Goal: Task Accomplishment & Management: Use online tool/utility

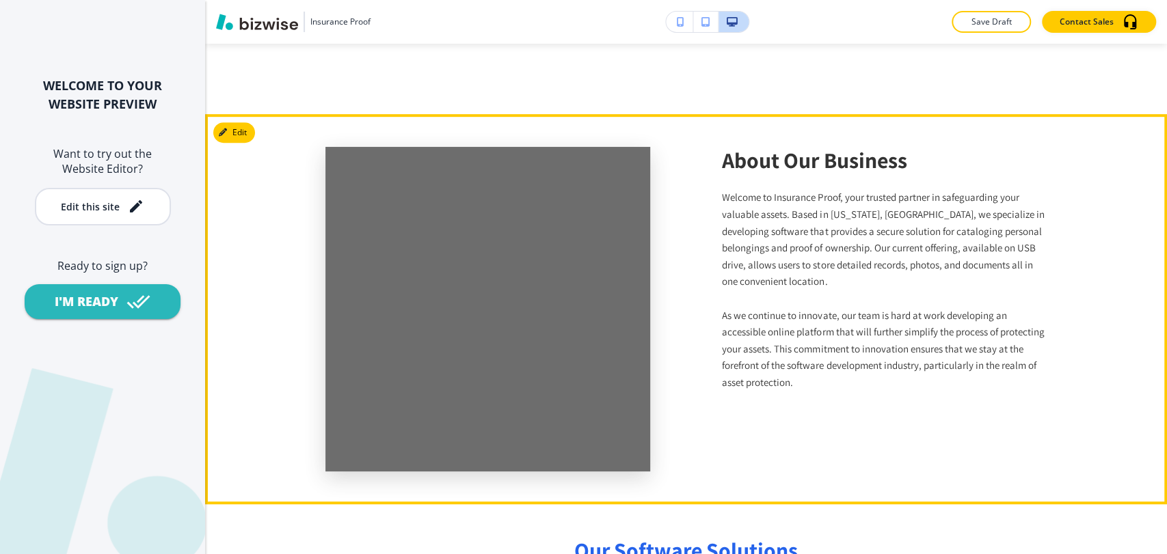
scroll to position [247, 0]
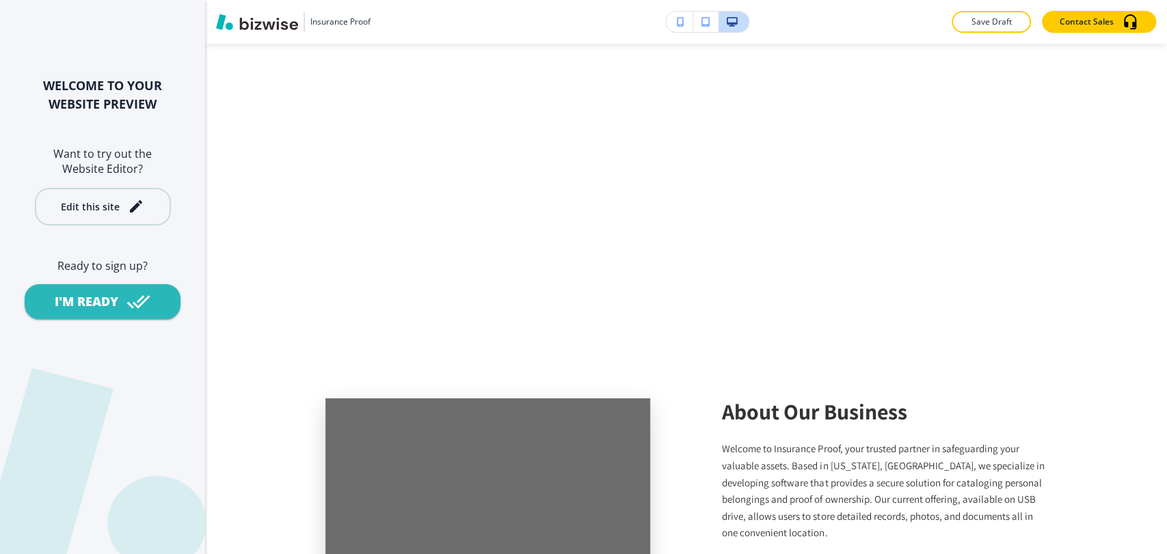
click at [90, 204] on div "Edit this site" at bounding box center [90, 207] width 59 height 10
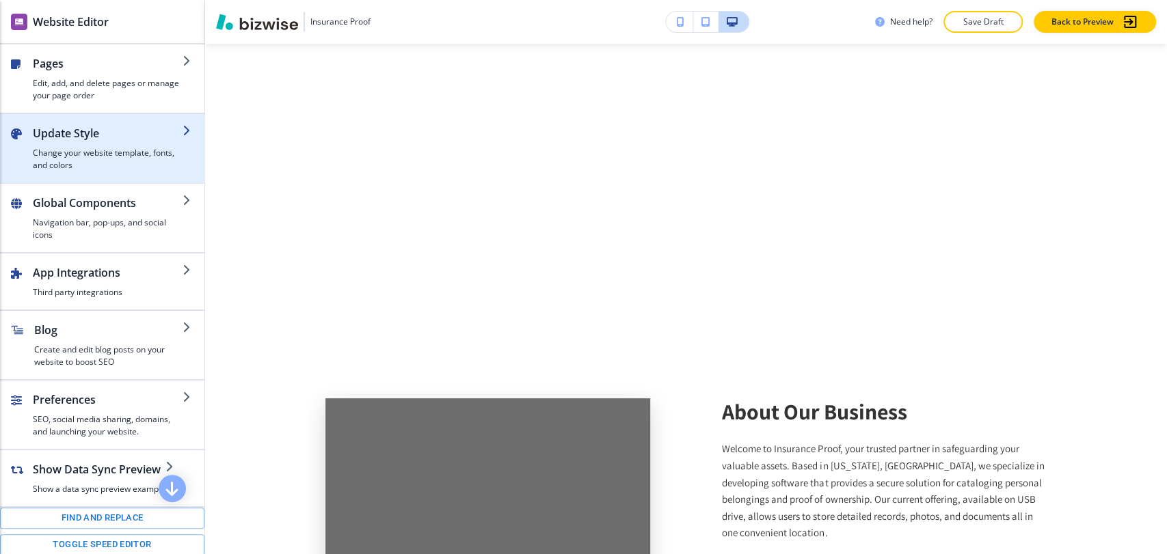
click at [138, 154] on h4 "Change your website template, fonts, and colors" at bounding box center [108, 159] width 150 height 25
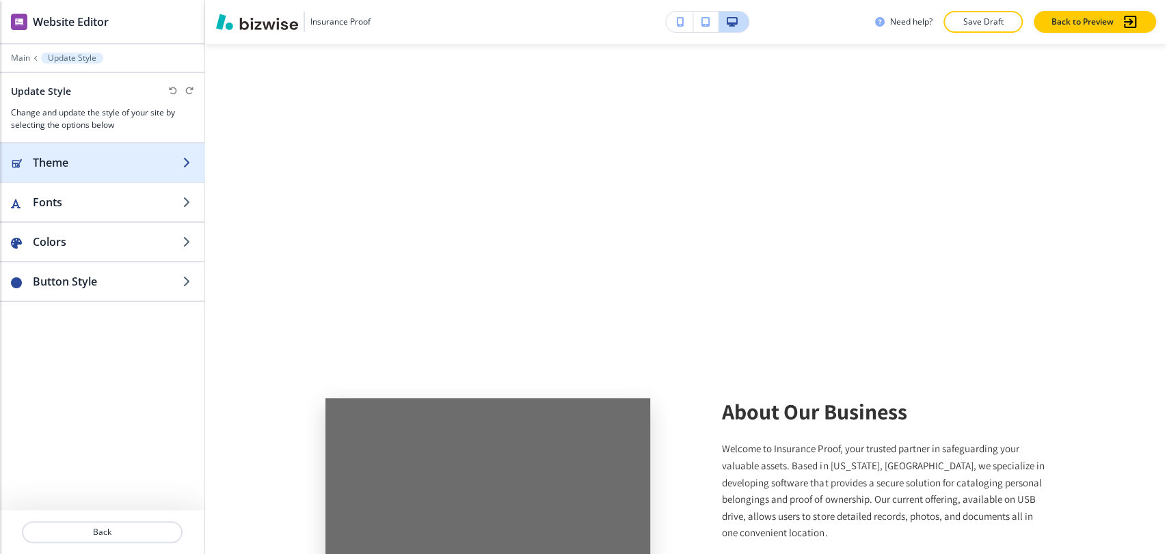
click at [139, 154] on h2 "Theme" at bounding box center [108, 162] width 150 height 16
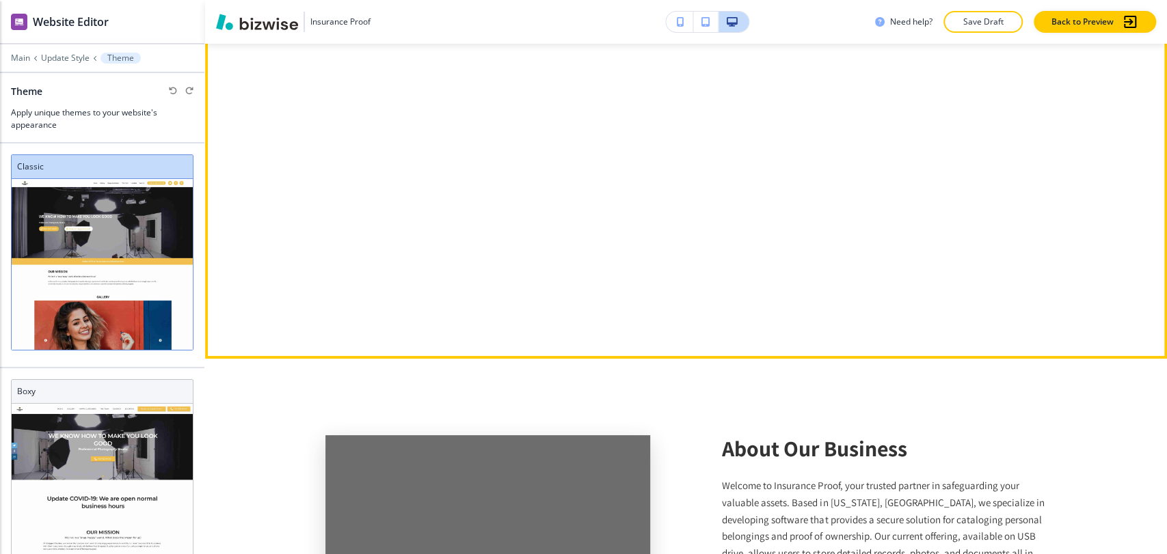
scroll to position [0, 0]
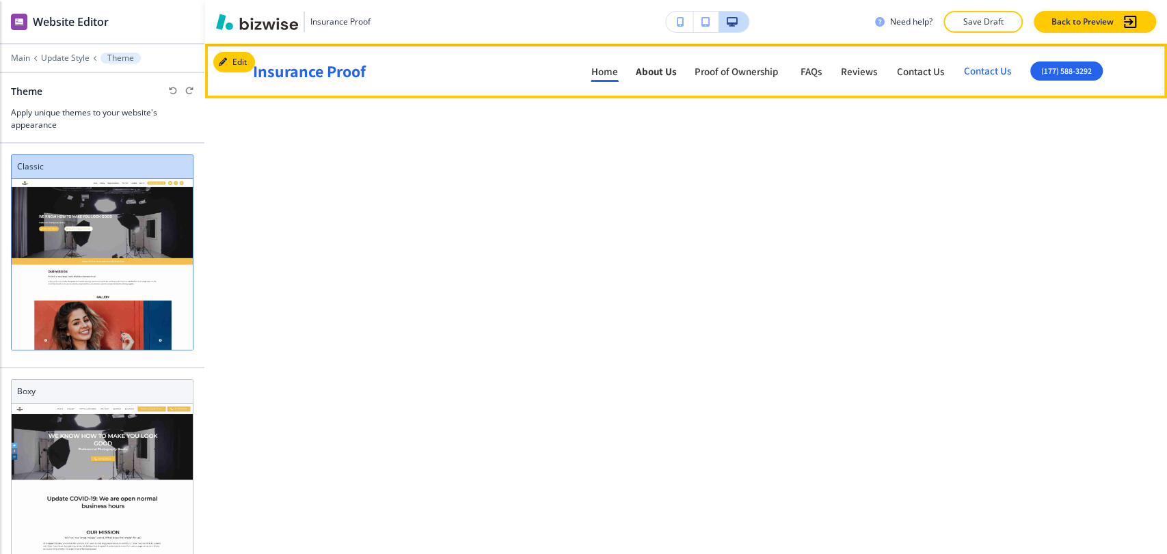
click at [666, 74] on p "About Us" at bounding box center [656, 71] width 41 height 10
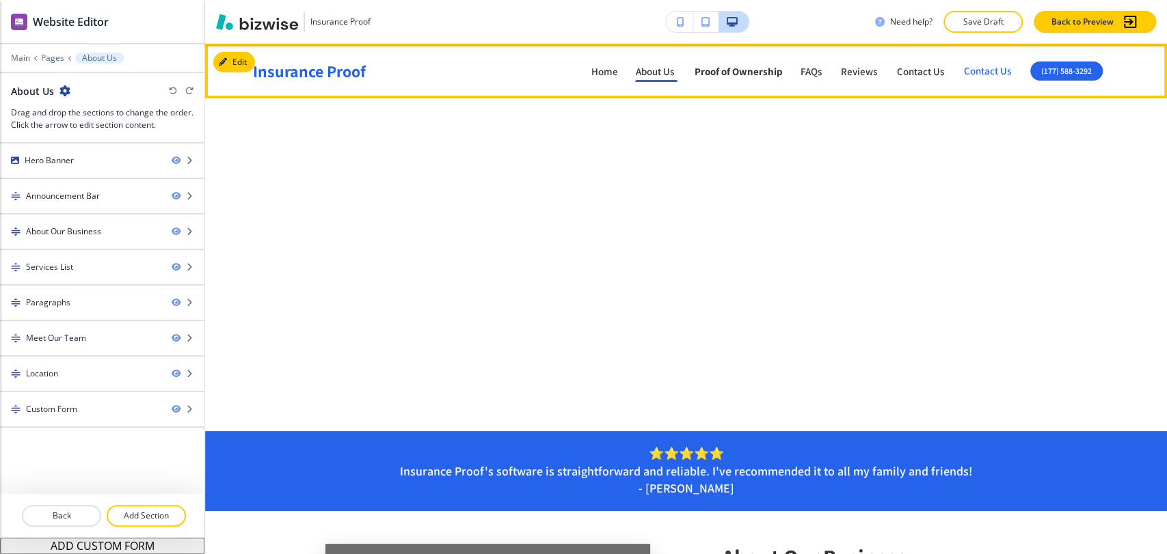
click at [744, 74] on p "Proof of Ownership" at bounding box center [738, 71] width 88 height 10
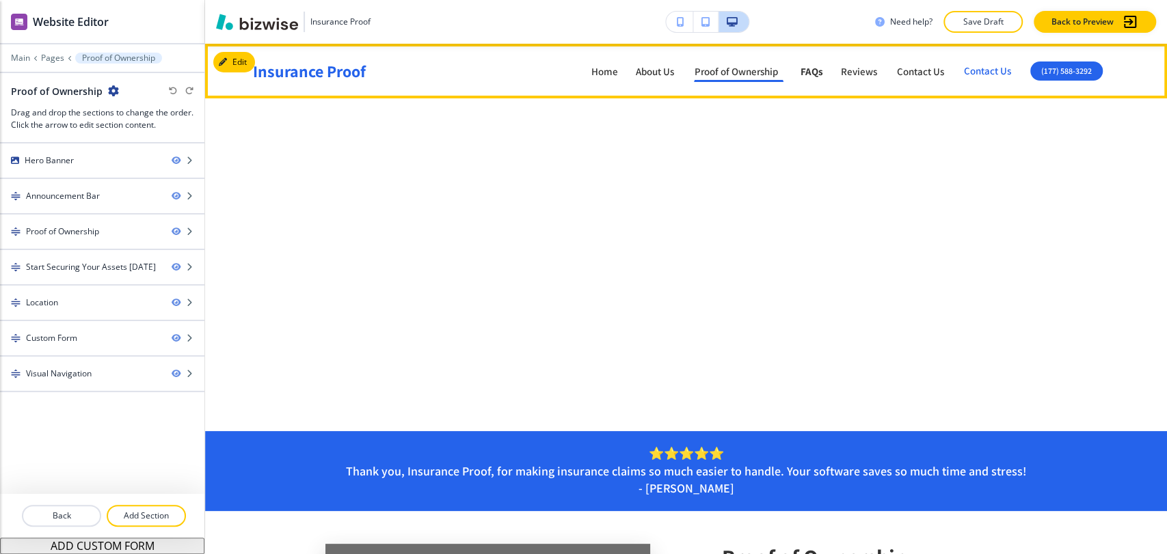
click at [814, 74] on p "FAQs" at bounding box center [811, 71] width 23 height 10
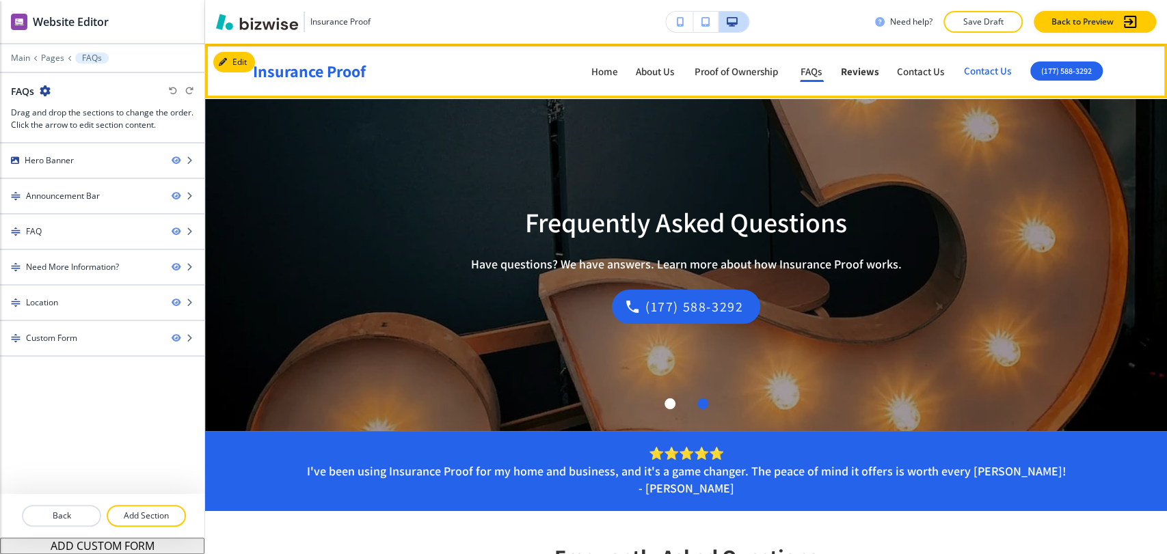
click at [853, 76] on p "Reviews" at bounding box center [860, 71] width 38 height 10
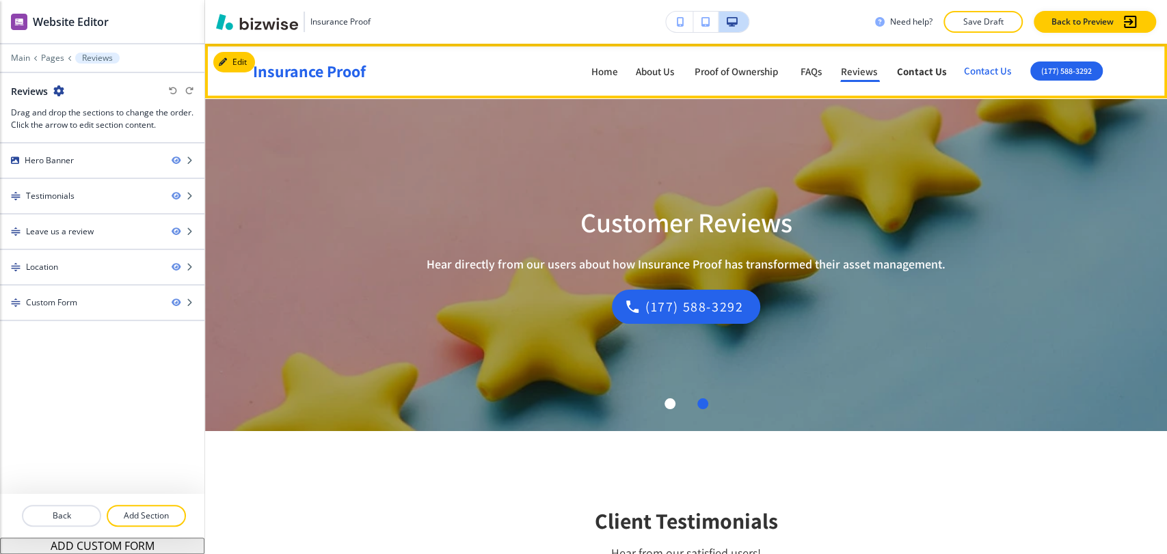
click at [913, 76] on p "Contact Us" at bounding box center [922, 71] width 50 height 10
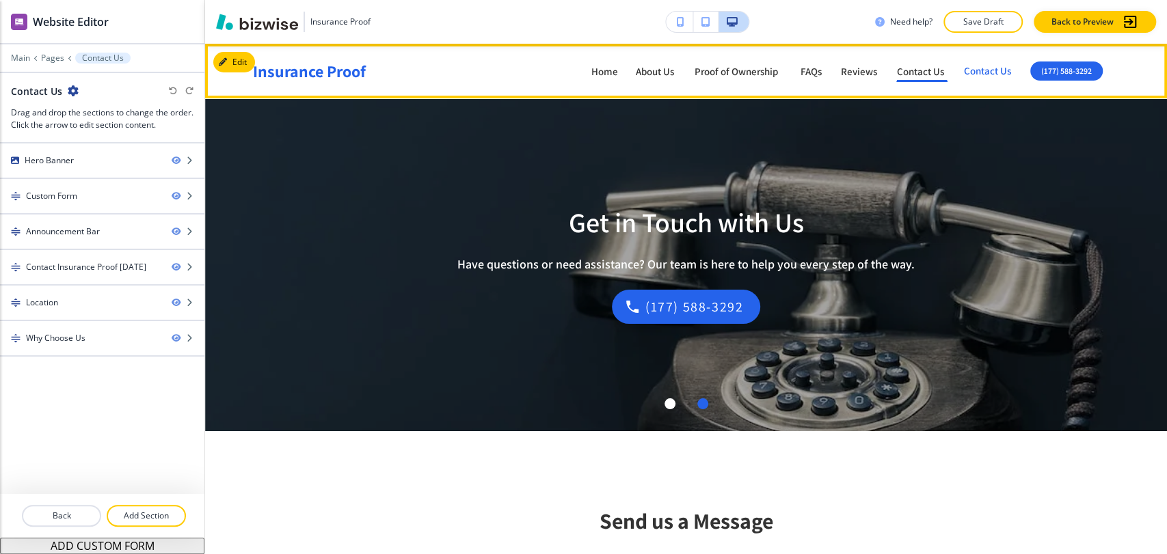
click at [974, 68] on p "Contact Us" at bounding box center [989, 71] width 50 height 17
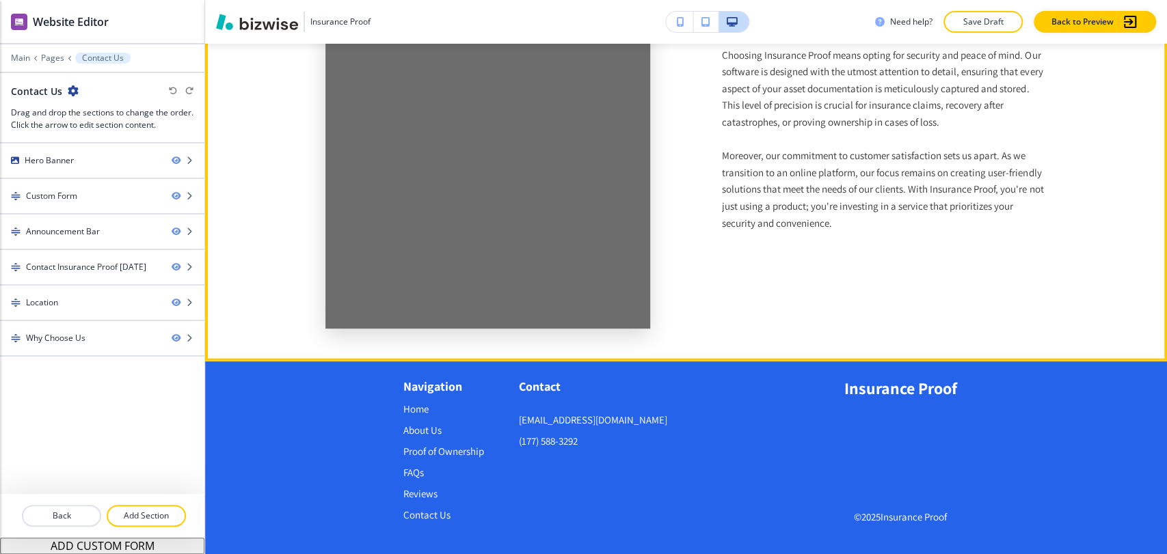
scroll to position [1415, 0]
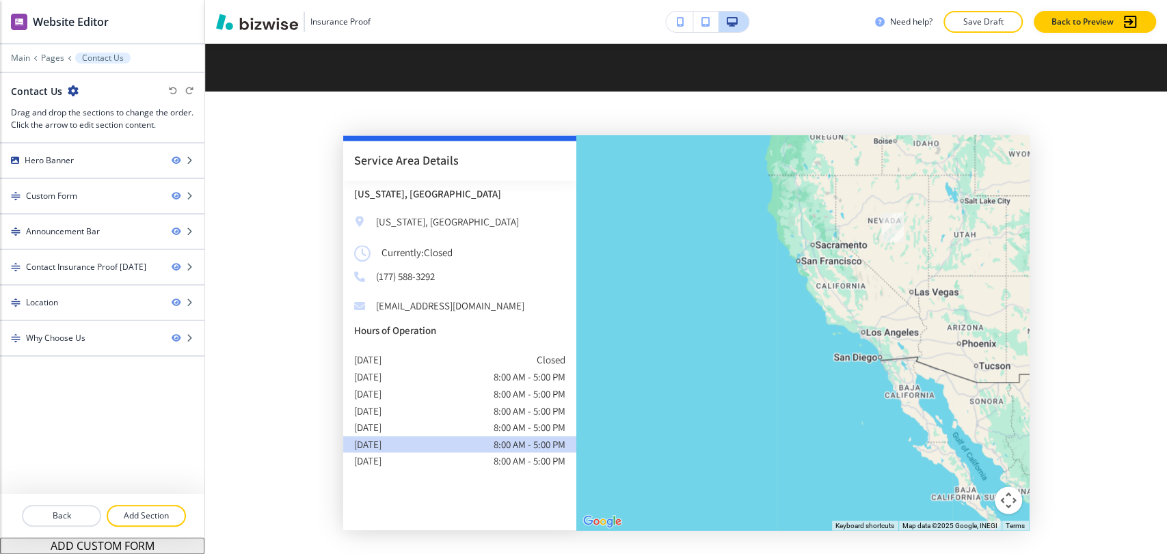
click at [44, 64] on div at bounding box center [102, 68] width 204 height 8
click at [55, 64] on div at bounding box center [102, 68] width 204 height 8
click at [18, 58] on p "Main" at bounding box center [20, 58] width 19 height 10
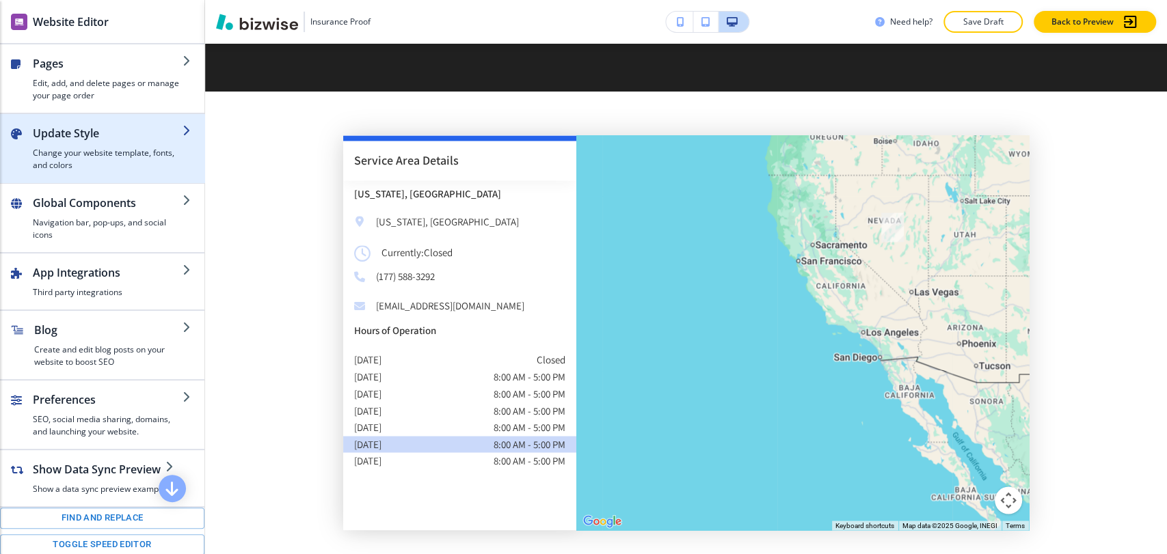
click at [83, 133] on h2 "Update Style" at bounding box center [108, 133] width 150 height 16
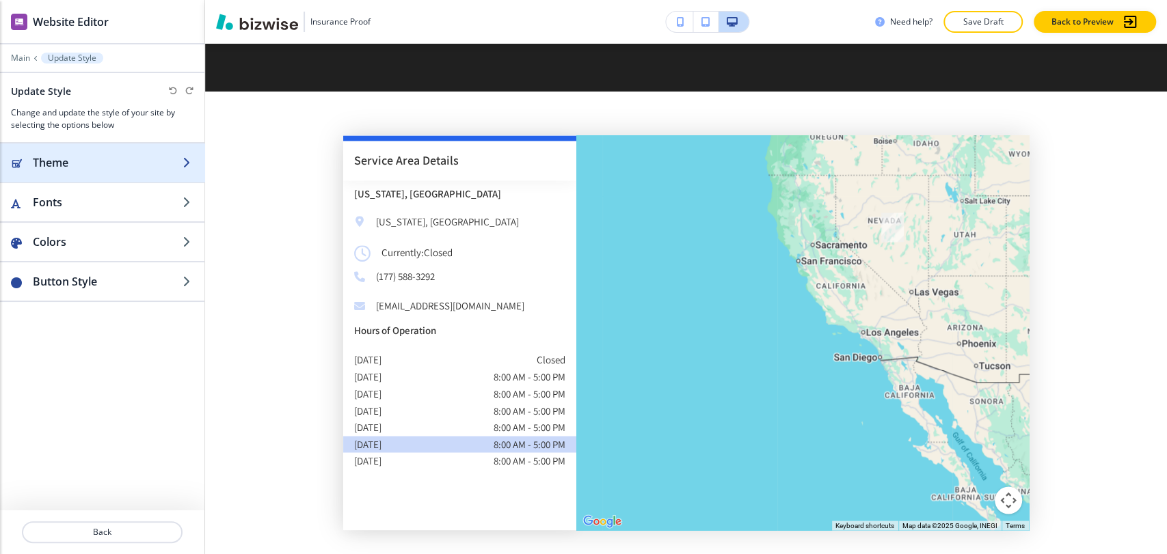
click at [92, 163] on h2 "Theme" at bounding box center [108, 162] width 150 height 16
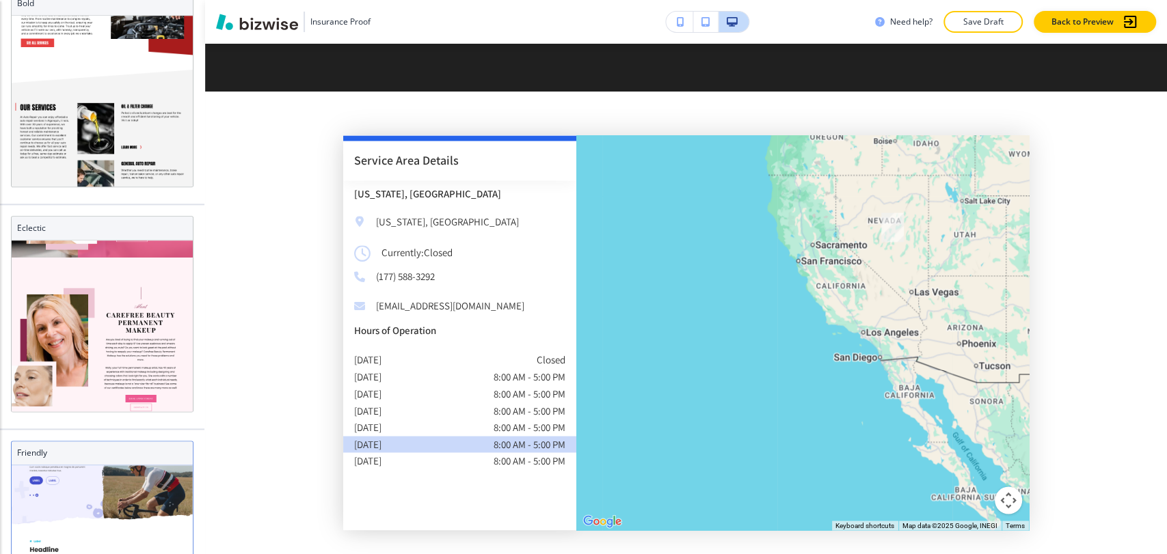
scroll to position [0, 0]
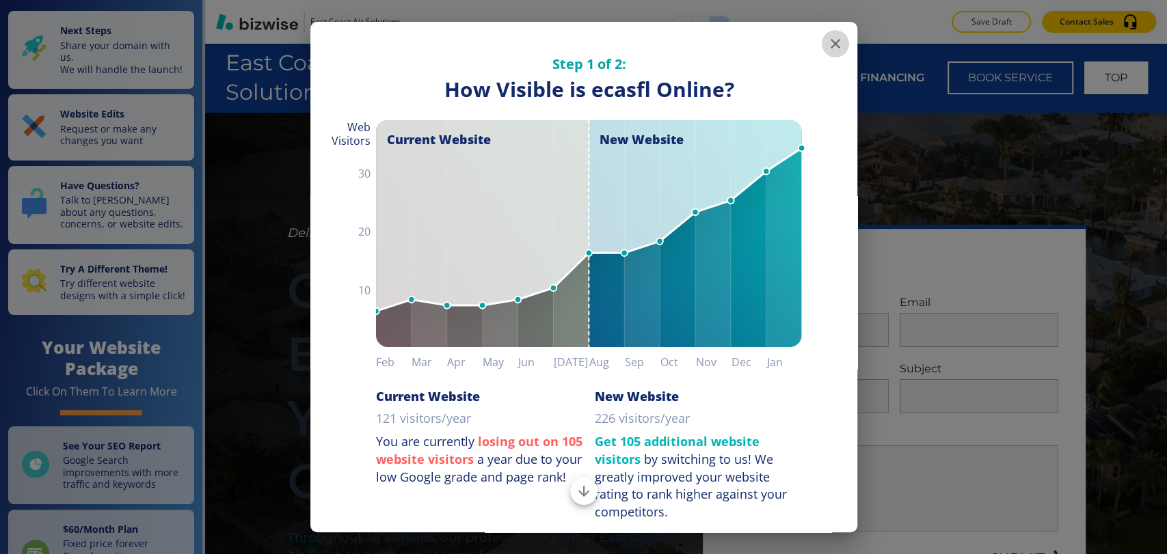
click at [830, 42] on icon "button" at bounding box center [835, 44] width 10 height 10
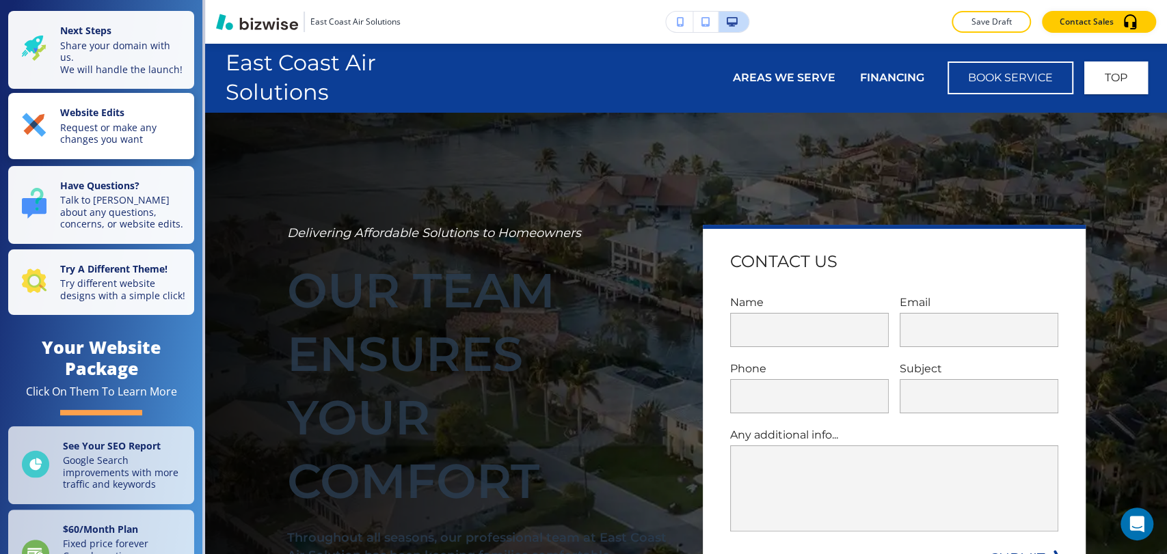
click at [148, 122] on p "Website Edits" at bounding box center [123, 114] width 126 height 15
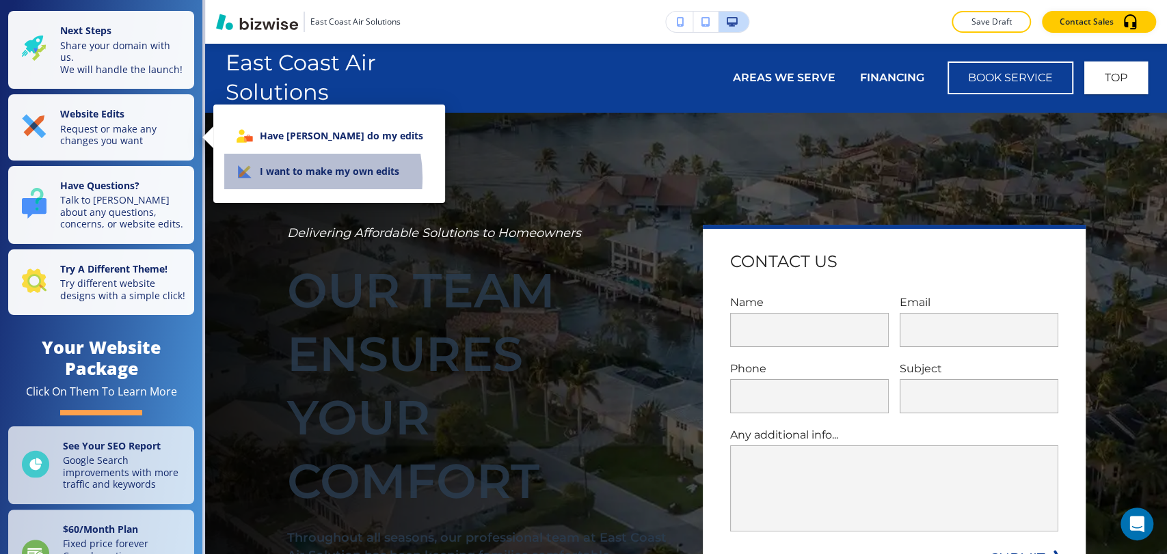
click at [281, 178] on li "I want to make my own edits" at bounding box center [329, 172] width 210 height 36
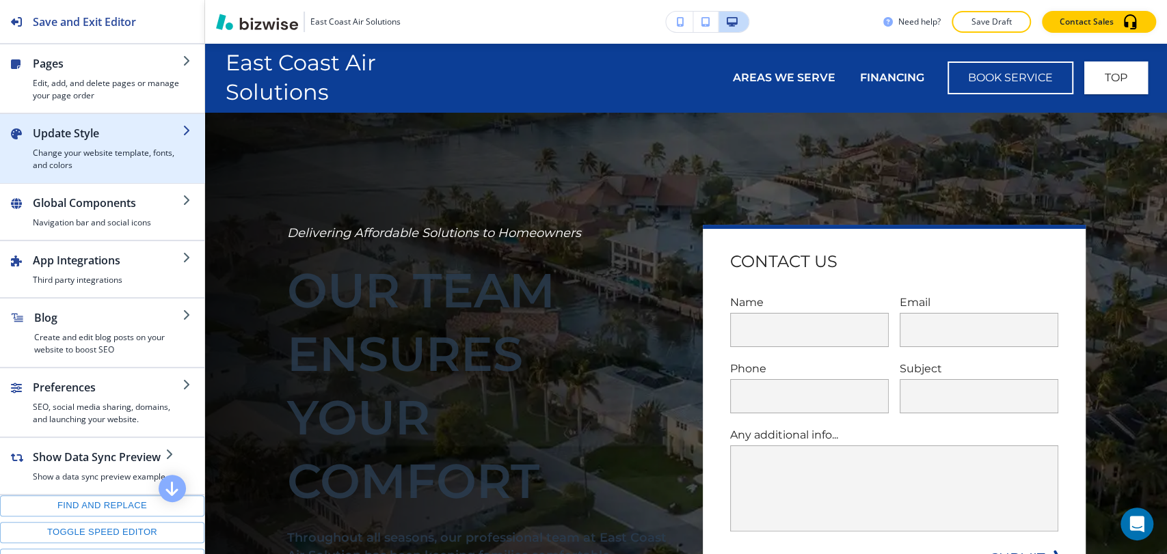
click at [135, 150] on h4 "Change your website template, fonts, and colors" at bounding box center [108, 159] width 150 height 25
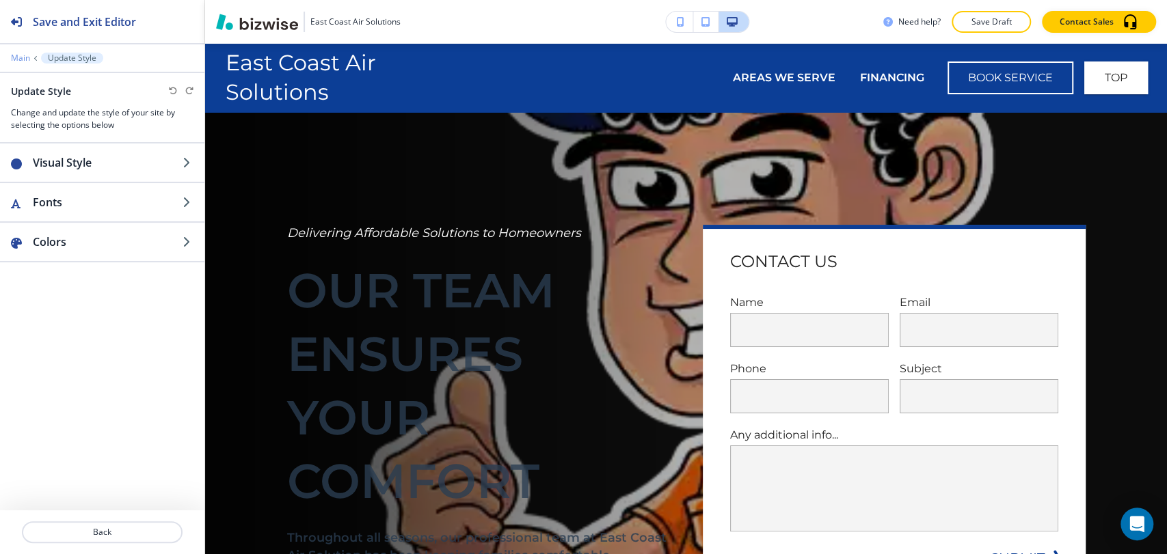
click at [24, 57] on p "Main" at bounding box center [20, 58] width 19 height 10
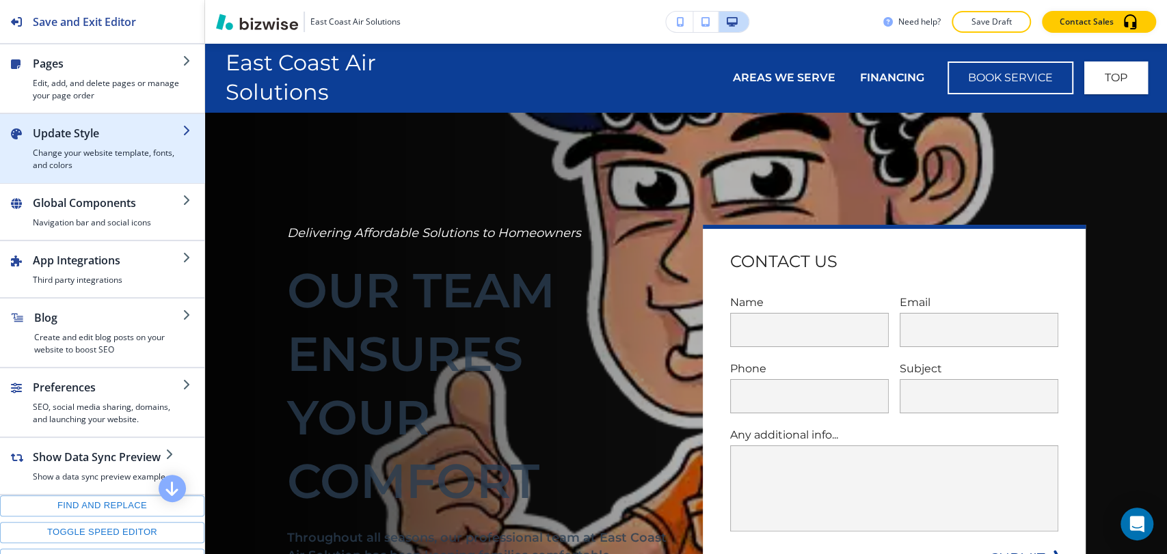
click at [105, 133] on h2 "Update Style" at bounding box center [108, 133] width 150 height 16
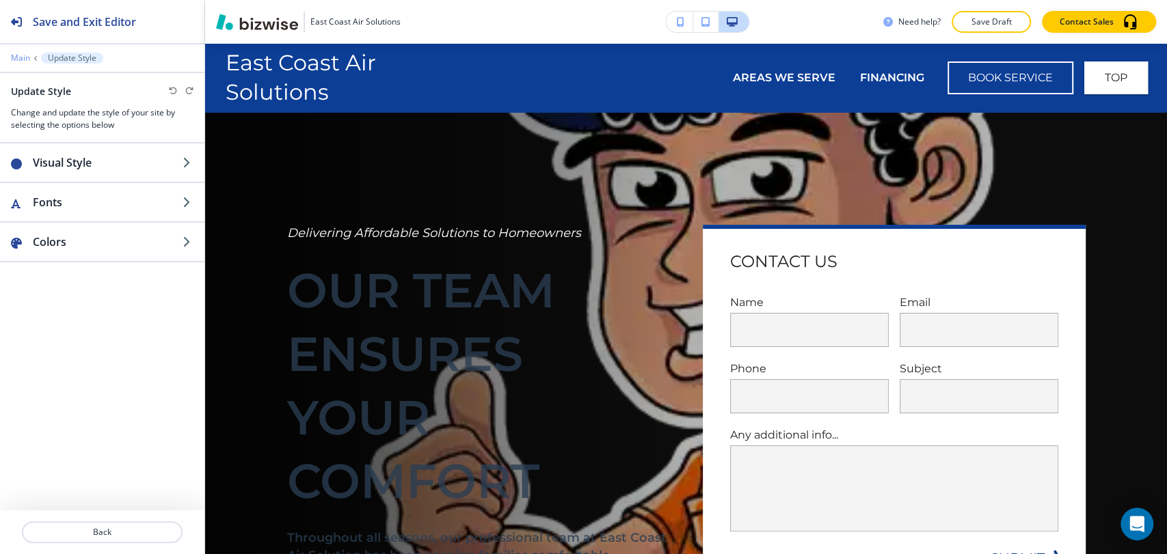
click at [25, 60] on p "Main" at bounding box center [20, 58] width 19 height 10
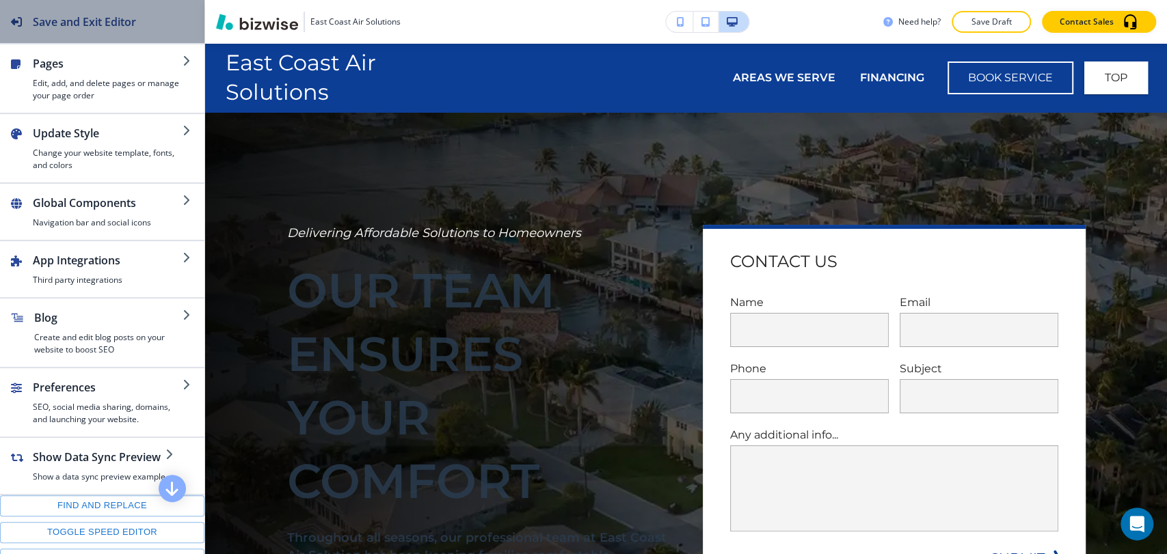
click at [22, 25] on div "Save and Exit Editor" at bounding box center [68, 21] width 136 height 43
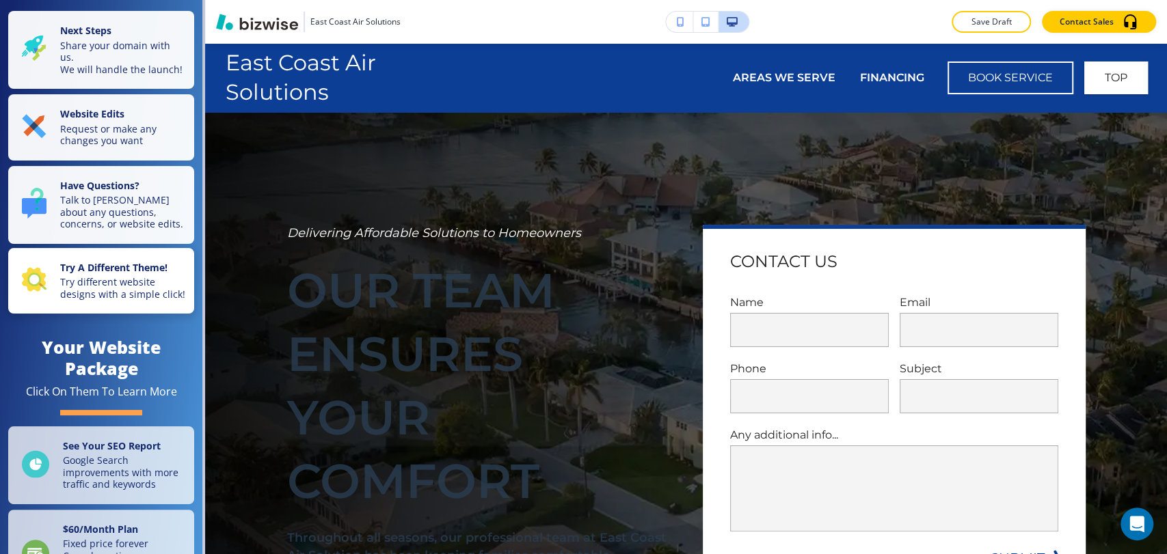
click at [144, 274] on strong "Try A Different Theme!" at bounding box center [113, 267] width 107 height 13
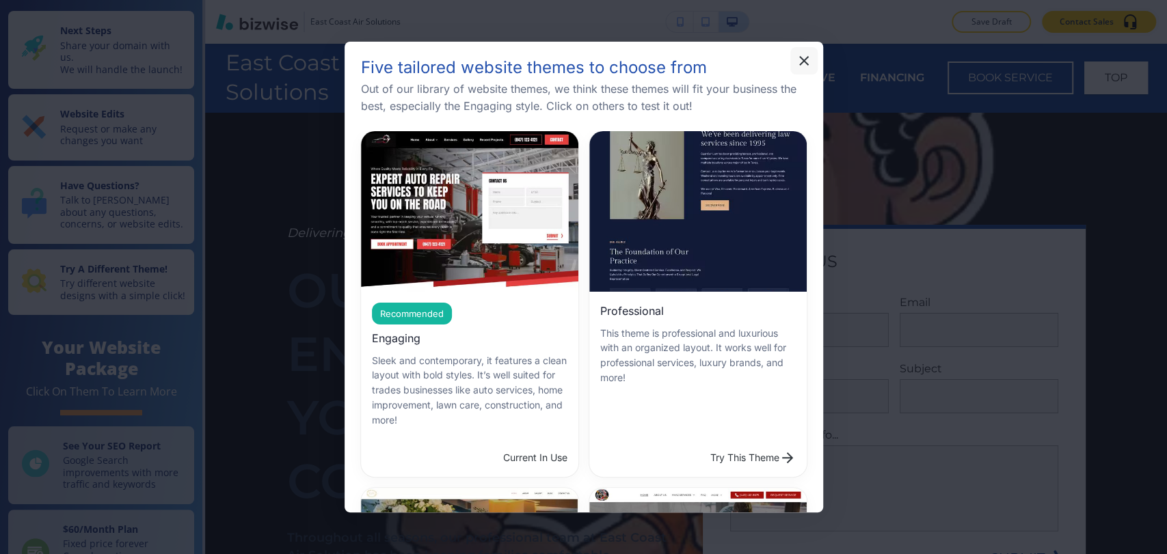
click at [804, 62] on icon "button" at bounding box center [804, 61] width 10 height 10
